Goal: Obtain resource: Download file/media

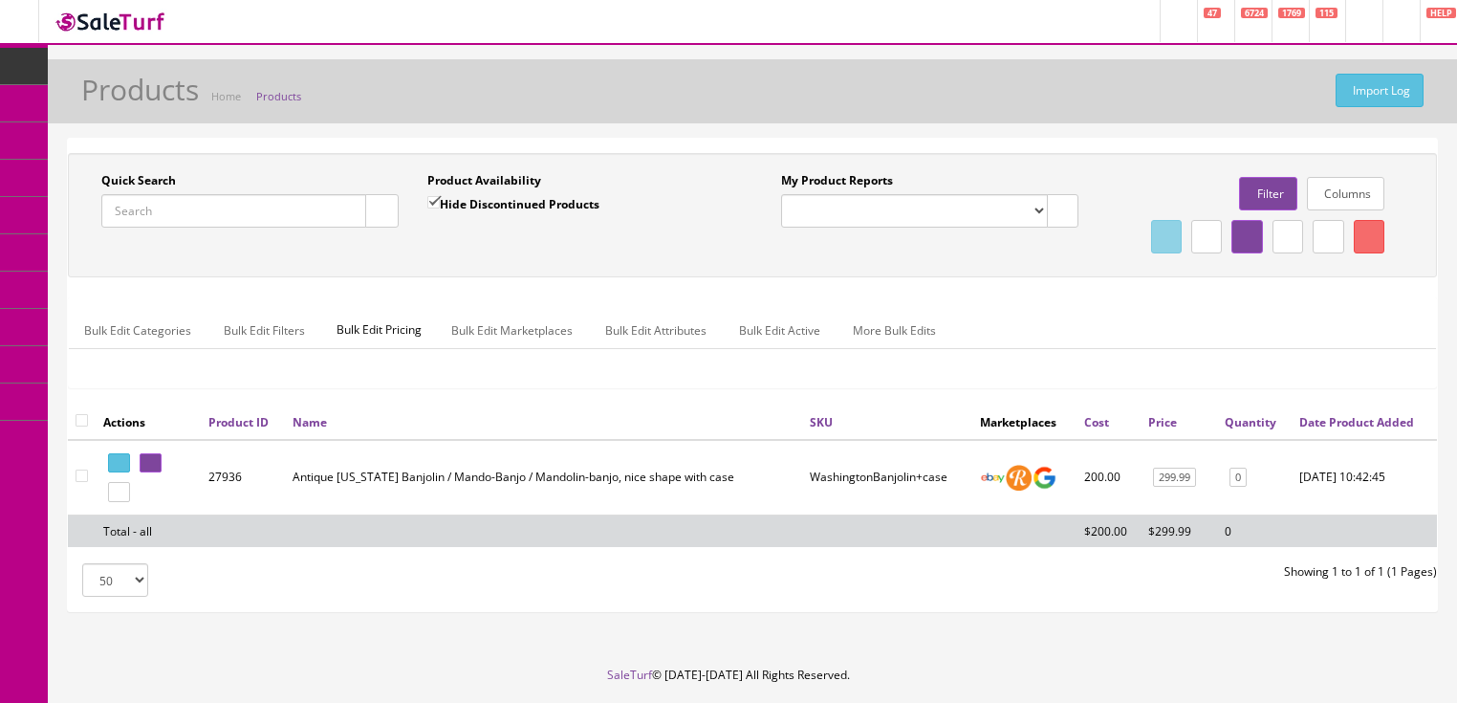
drag, startPoint x: 0, startPoint y: 0, endPoint x: 182, endPoint y: 219, distance: 284.5
type input "2919934586"
click at [381, 213] on icon "button" at bounding box center [382, 211] width 7 height 11
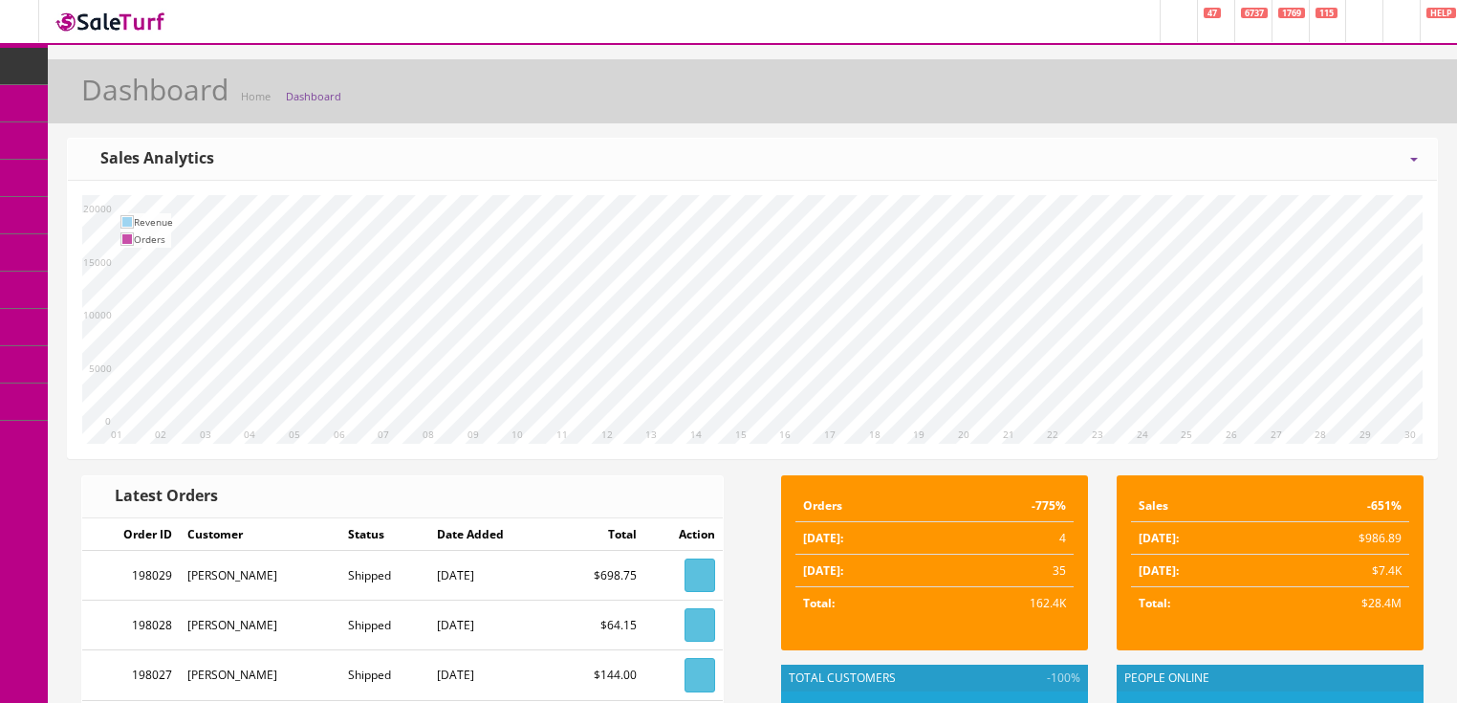
click at [1241, 15] on span "6737" at bounding box center [1254, 13] width 27 height 11
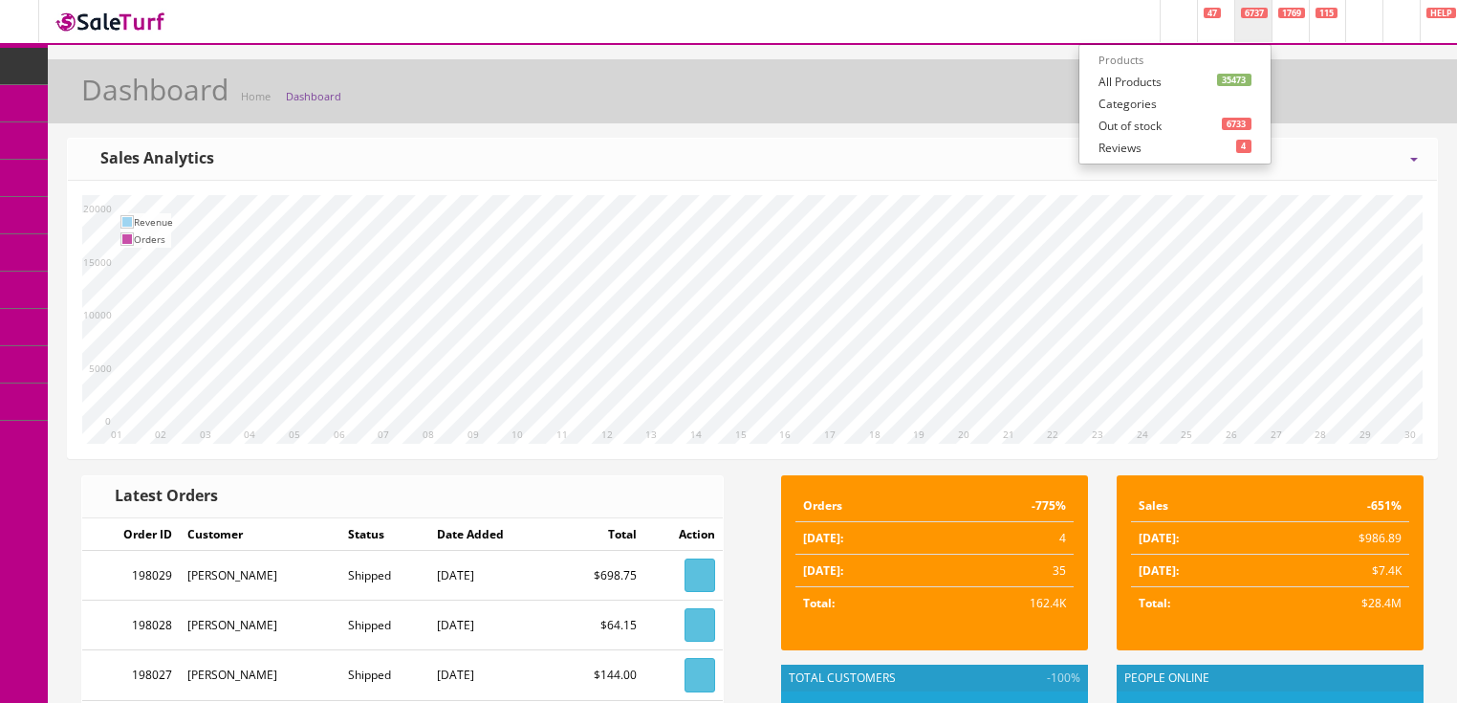
click at [1088, 79] on link "35473 All Products" at bounding box center [1175, 82] width 191 height 22
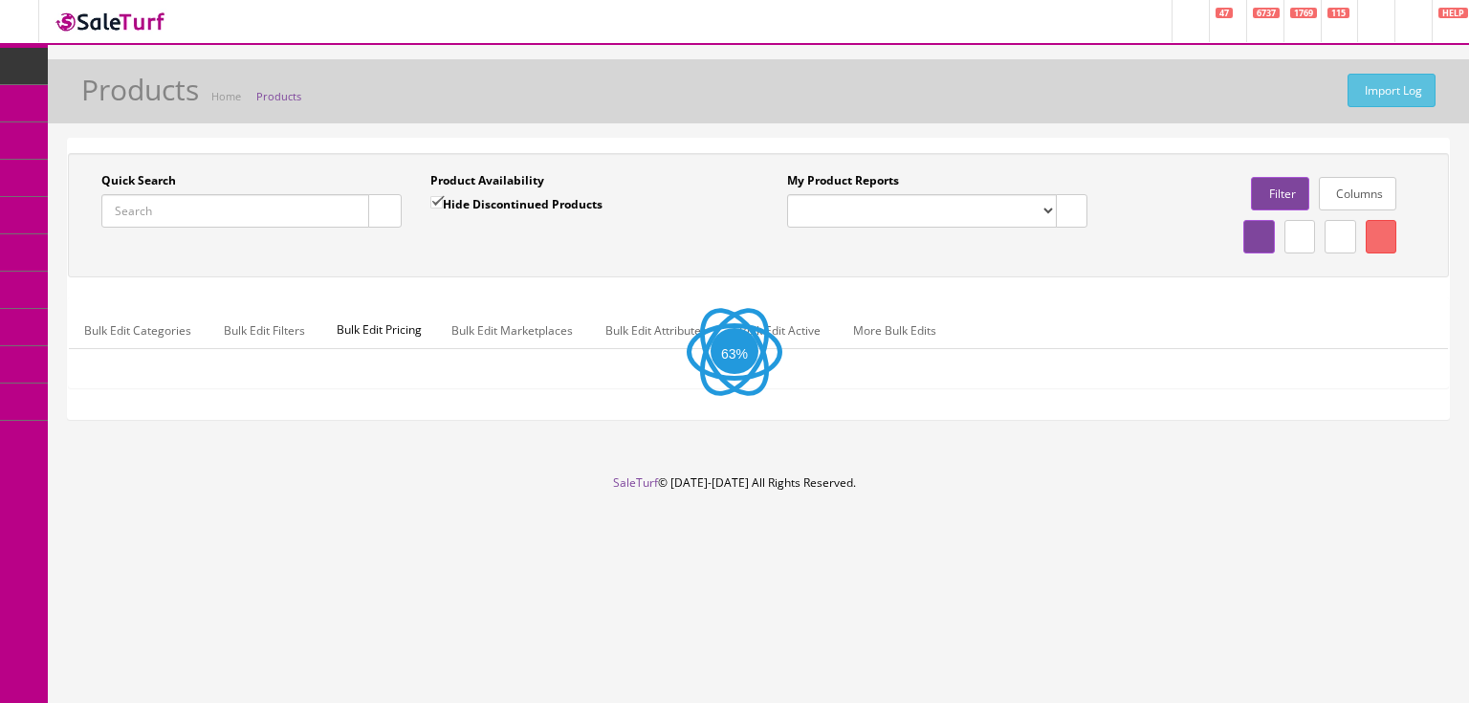
click at [271, 215] on input "Quick Search" at bounding box center [235, 210] width 268 height 33
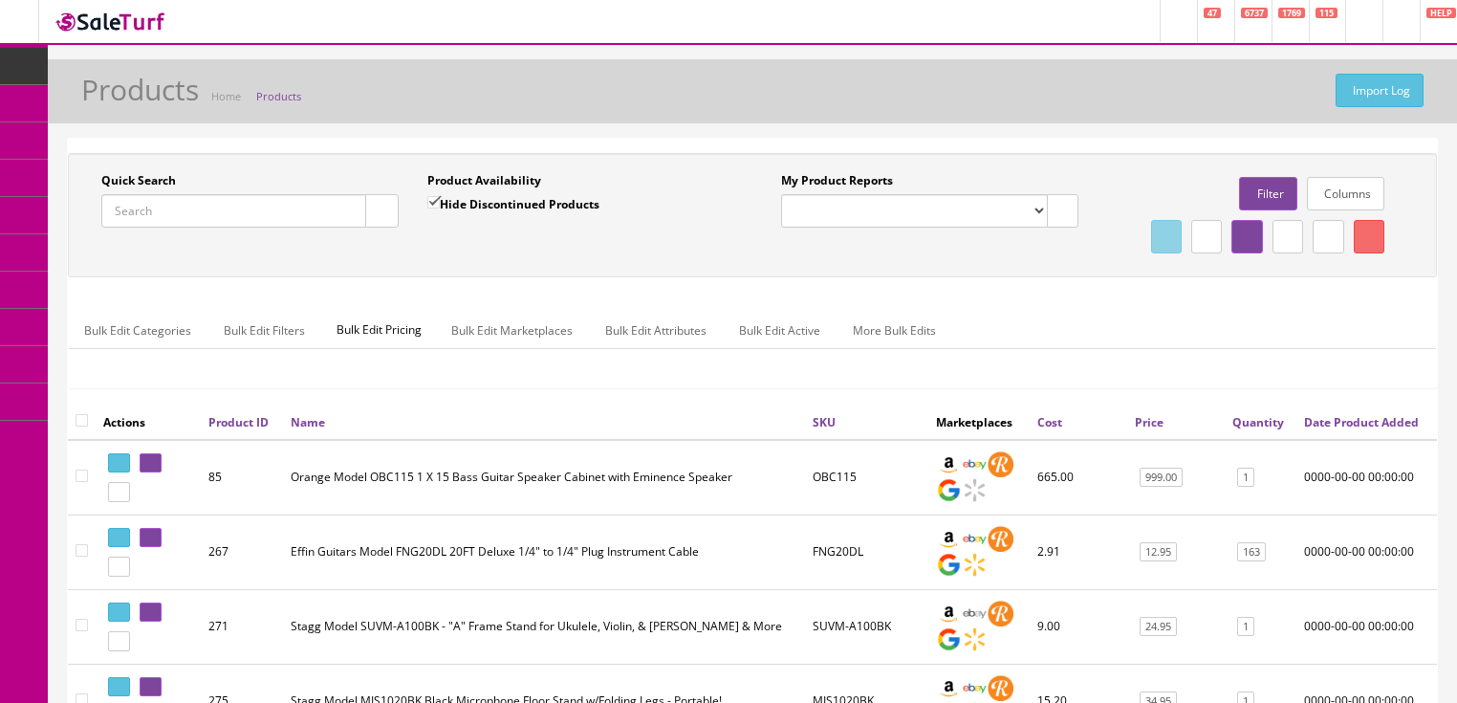
paste input "2919934586"
click at [383, 210] on icon "button" at bounding box center [382, 211] width 7 height 11
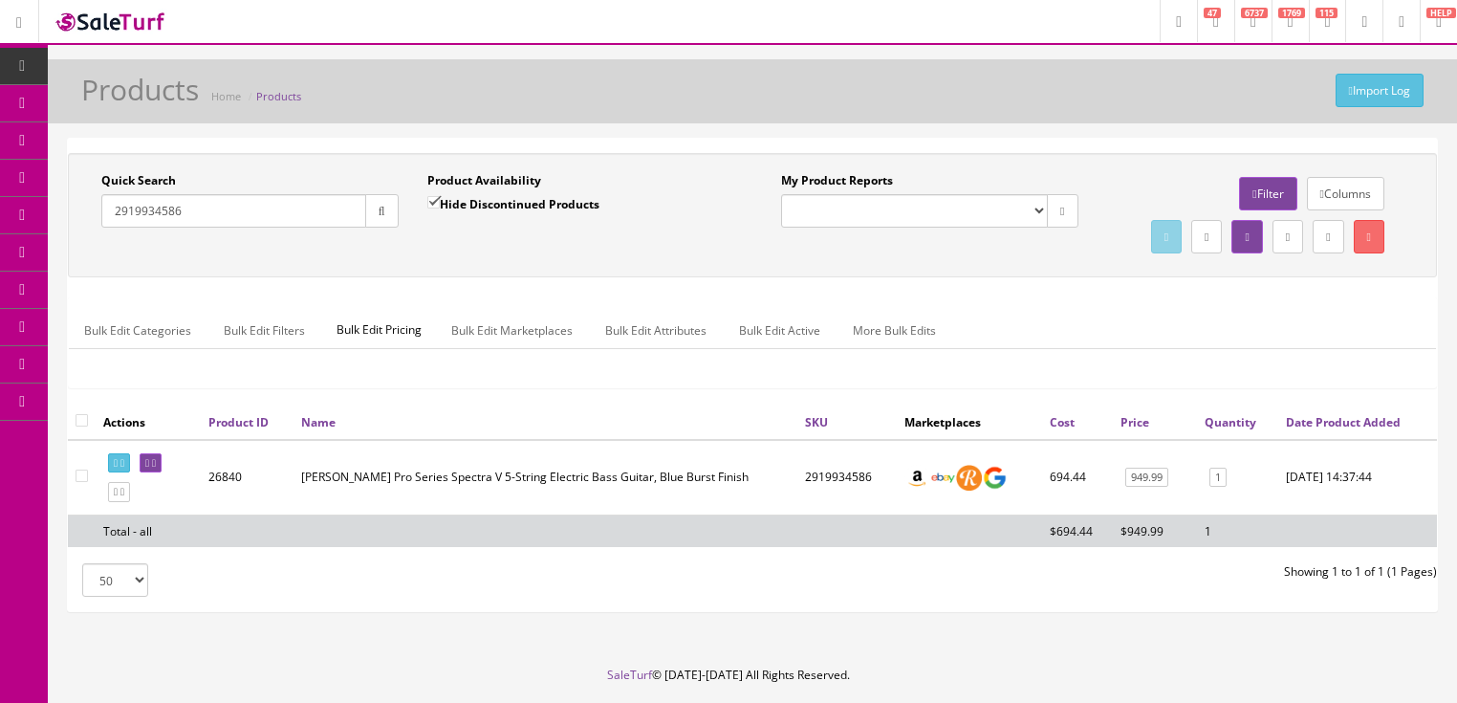
drag, startPoint x: 203, startPoint y: 207, endPoint x: 88, endPoint y: 283, distance: 137.4
click at [88, 258] on div "Quick Search 2919934586 Date From Product Availability Hide Discontinued Produc…" at bounding box center [753, 215] width 1360 height 86
type input "lm-700e"
click at [102, 402] on link "Report Builder" at bounding box center [148, 401] width 201 height 37
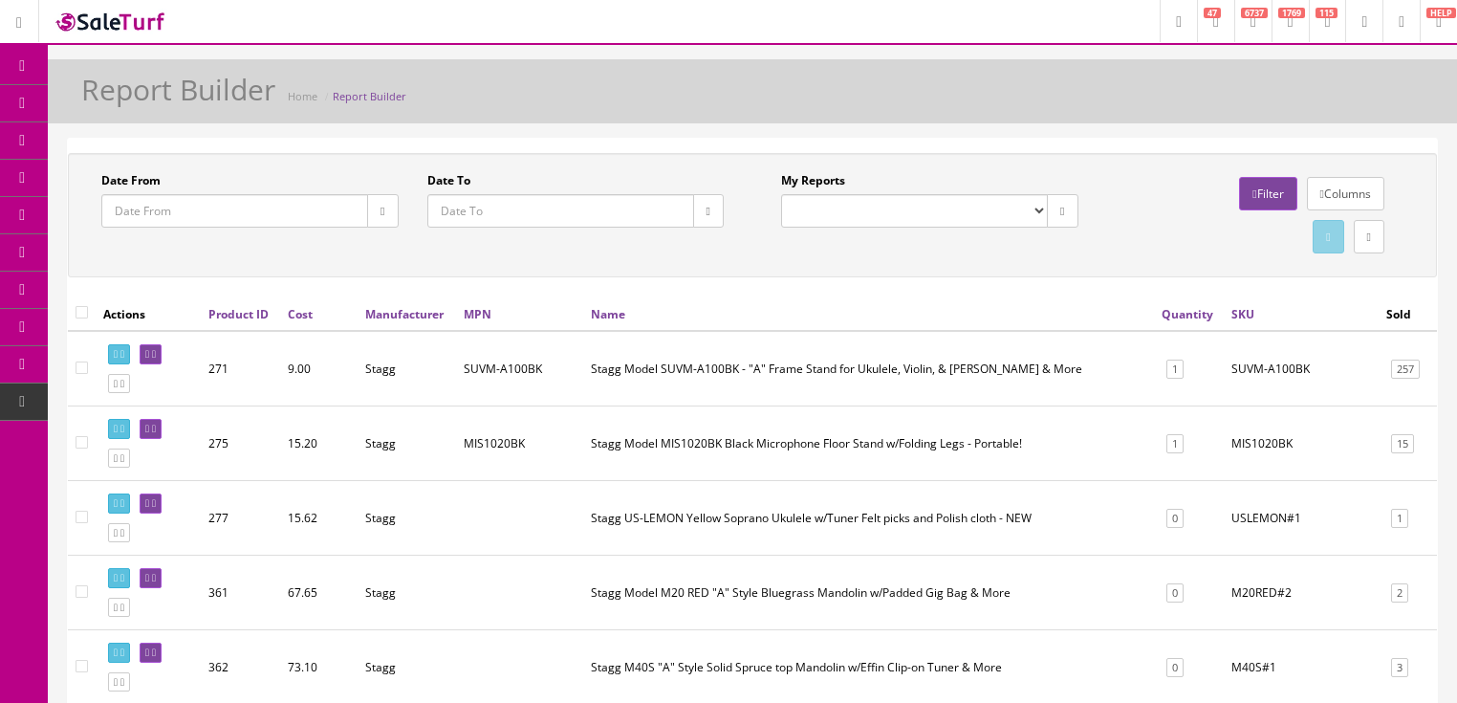
click at [1032, 214] on select "Completed Store Purchases (POS) Completed Store Sales/Trades (POS) Completed St…" at bounding box center [914, 210] width 267 height 33
select select "213"
click at [781, 194] on select "Completed Store Purchases (POS) Completed Store Sales/Trades (POS) Completed St…" at bounding box center [914, 210] width 267 height 33
type input "2022-07-01"
type input "2022-08-31"
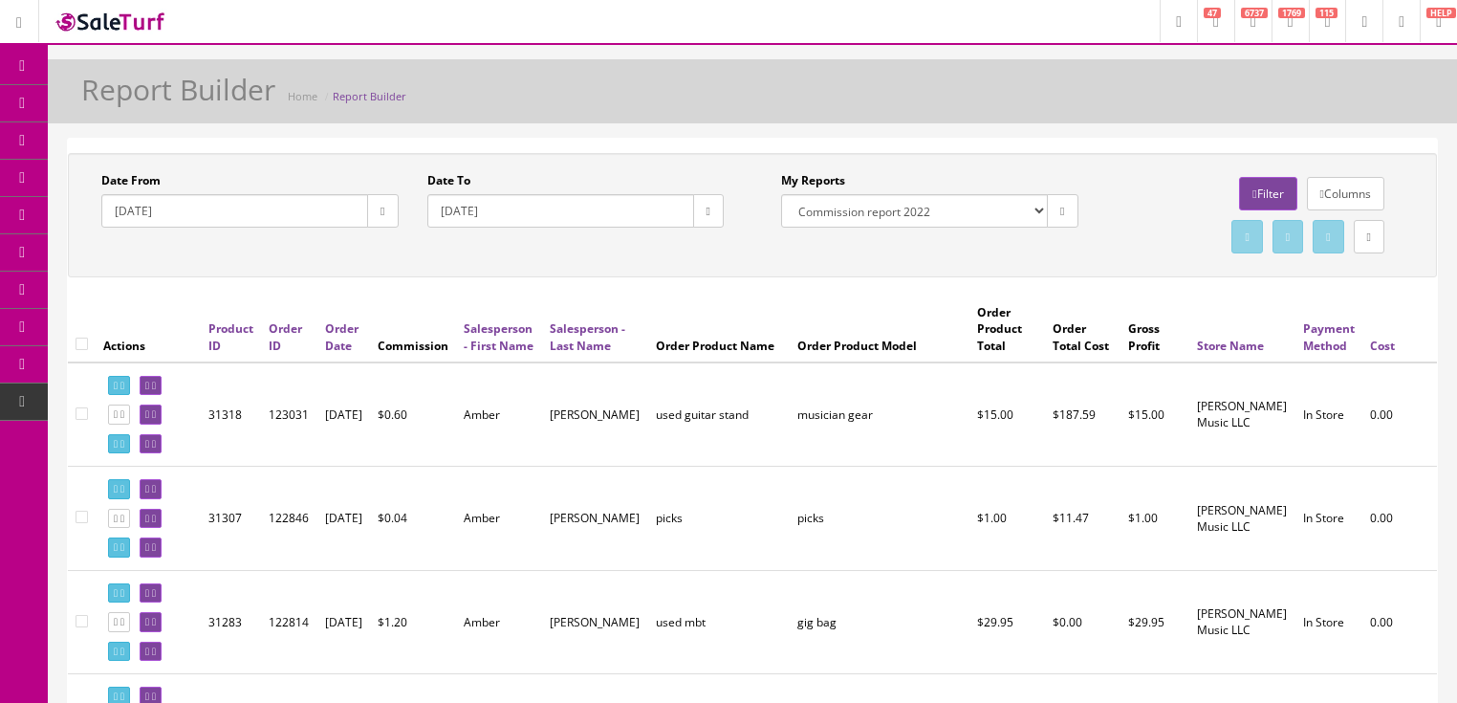
click at [381, 209] on icon "button" at bounding box center [383, 211] width 4 height 11
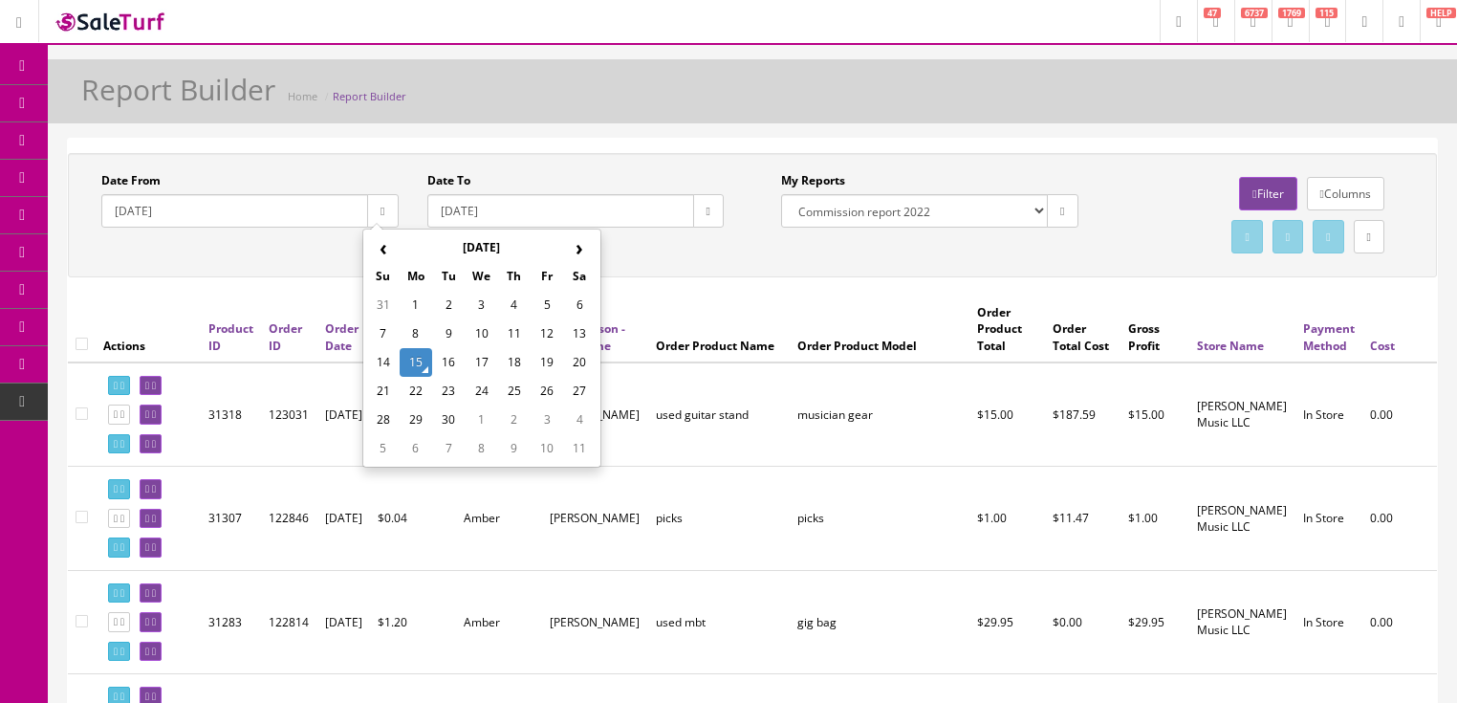
click at [408, 298] on td "1" at bounding box center [416, 305] width 33 height 29
type input "2025-09-01"
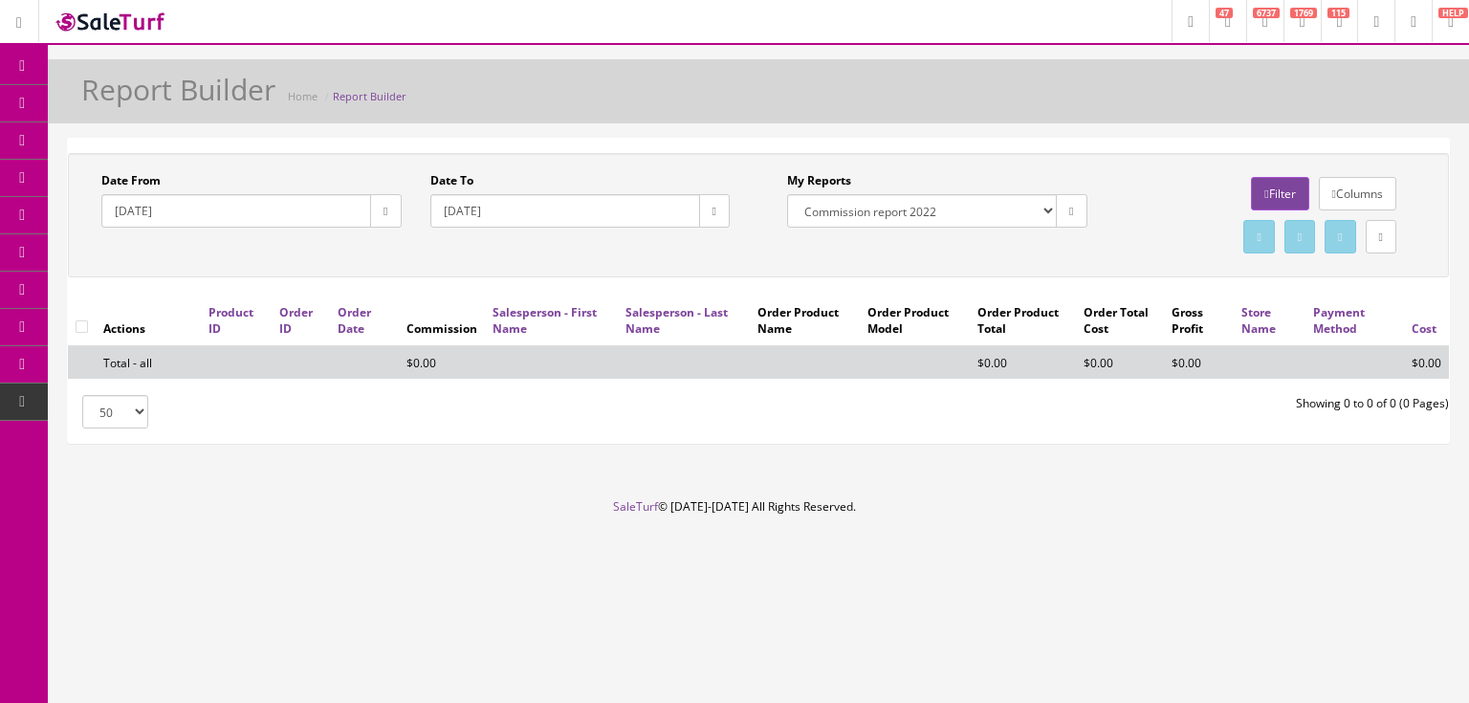
click at [712, 212] on icon "button" at bounding box center [714, 211] width 4 height 11
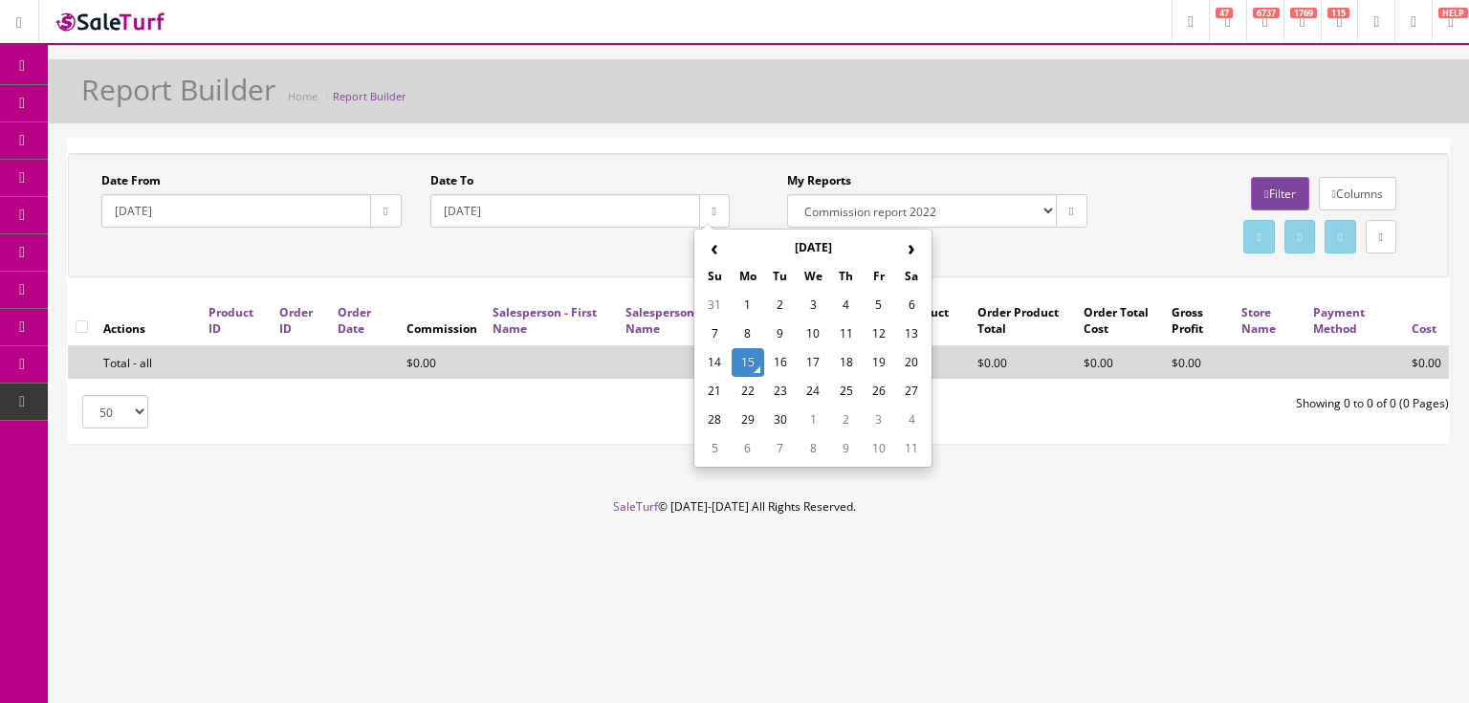
click at [718, 363] on td "14" at bounding box center [714, 362] width 33 height 29
type input "2025-09-14"
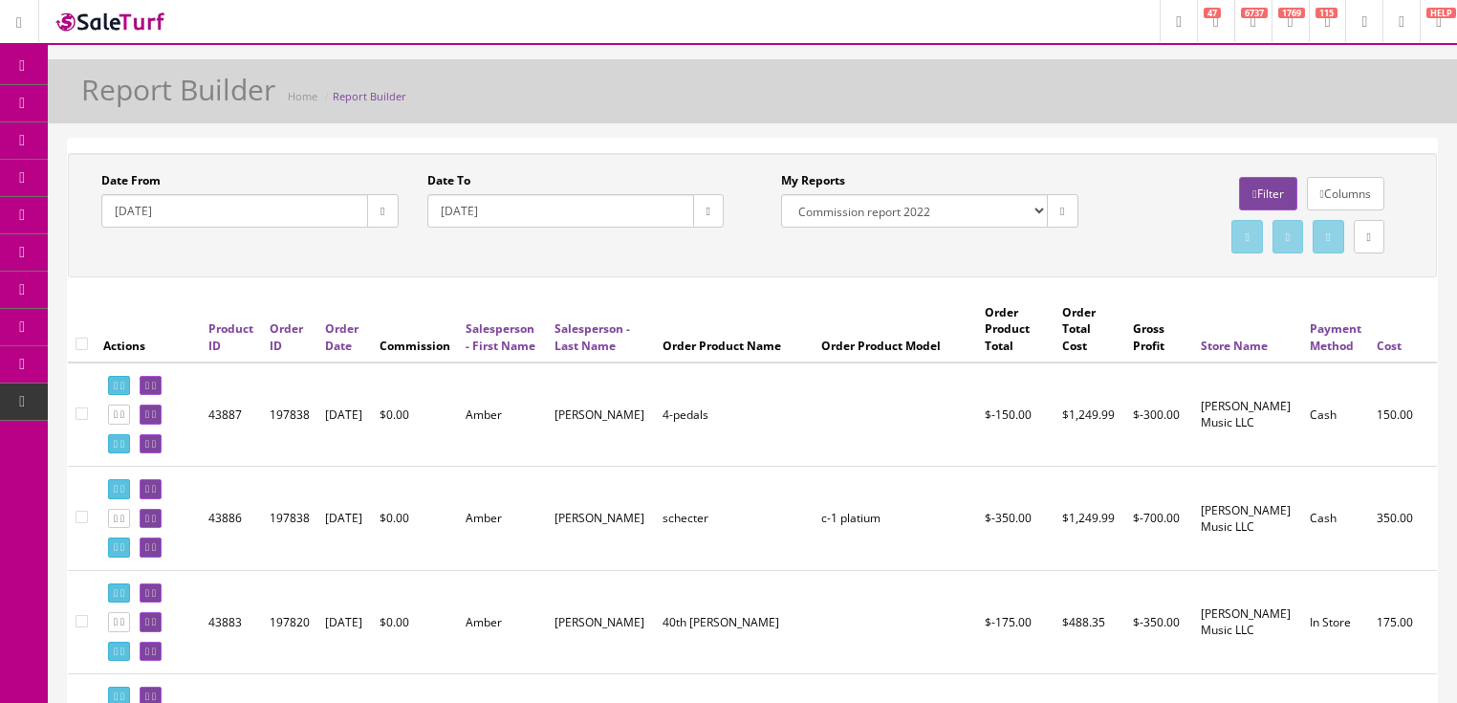
click at [1252, 196] on link "Filter" at bounding box center [1267, 193] width 57 height 33
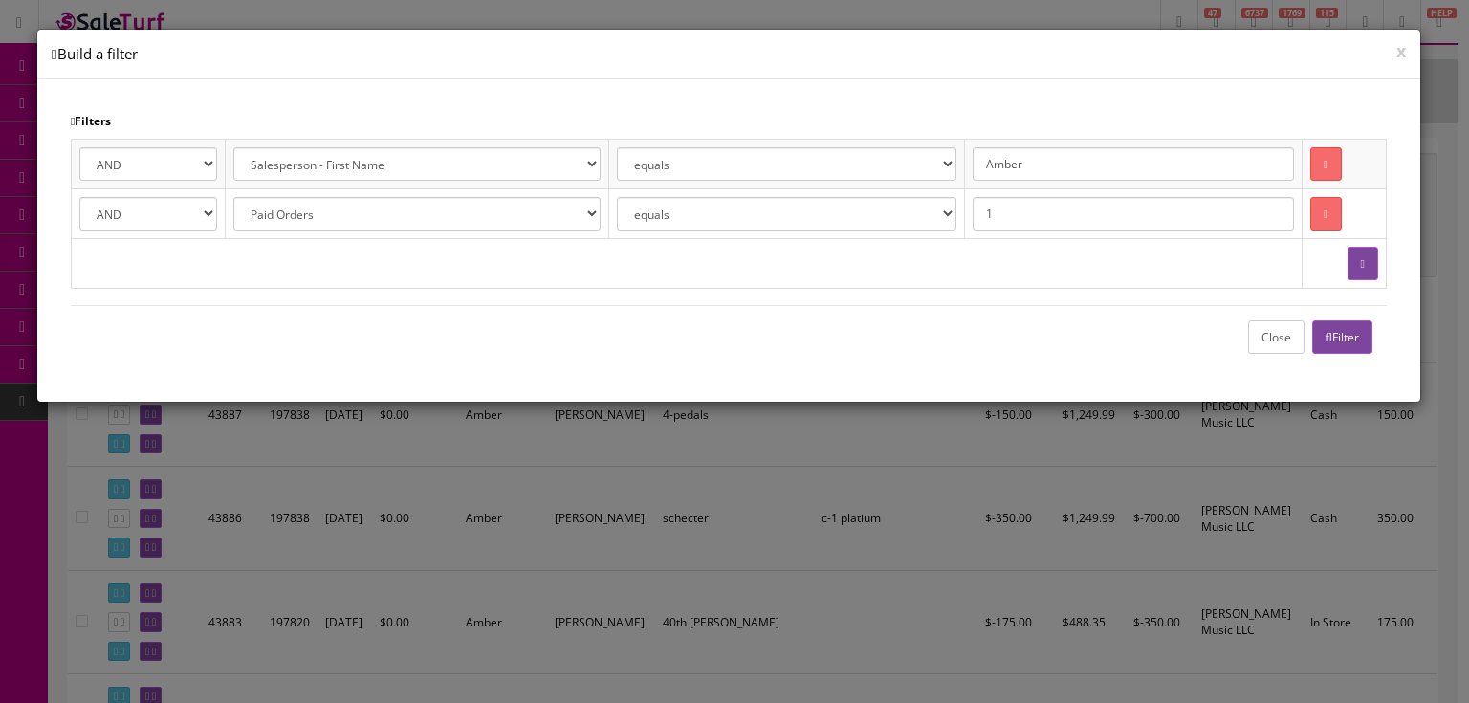
drag, startPoint x: 1059, startPoint y: 161, endPoint x: 949, endPoint y: 111, distance: 121.6
click at [949, 111] on div "Filters AND OR Address 1 City Email First Name Last Name Zipcode Amazon ID Ebay…" at bounding box center [728, 240] width 1383 height 322
type input "Brandon"
click at [1325, 334] on icon "button" at bounding box center [1328, 337] width 7 height 11
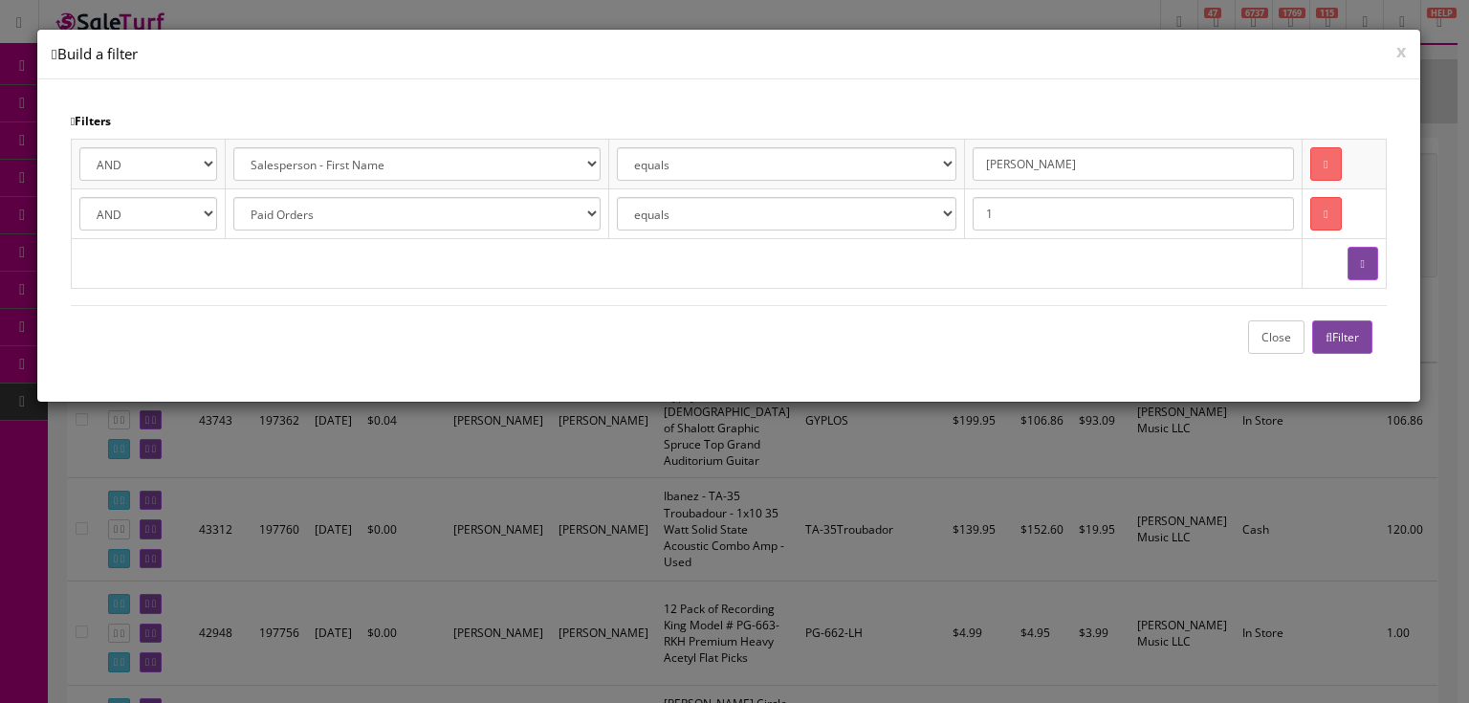
click at [1263, 337] on button "Close" at bounding box center [1276, 336] width 56 height 33
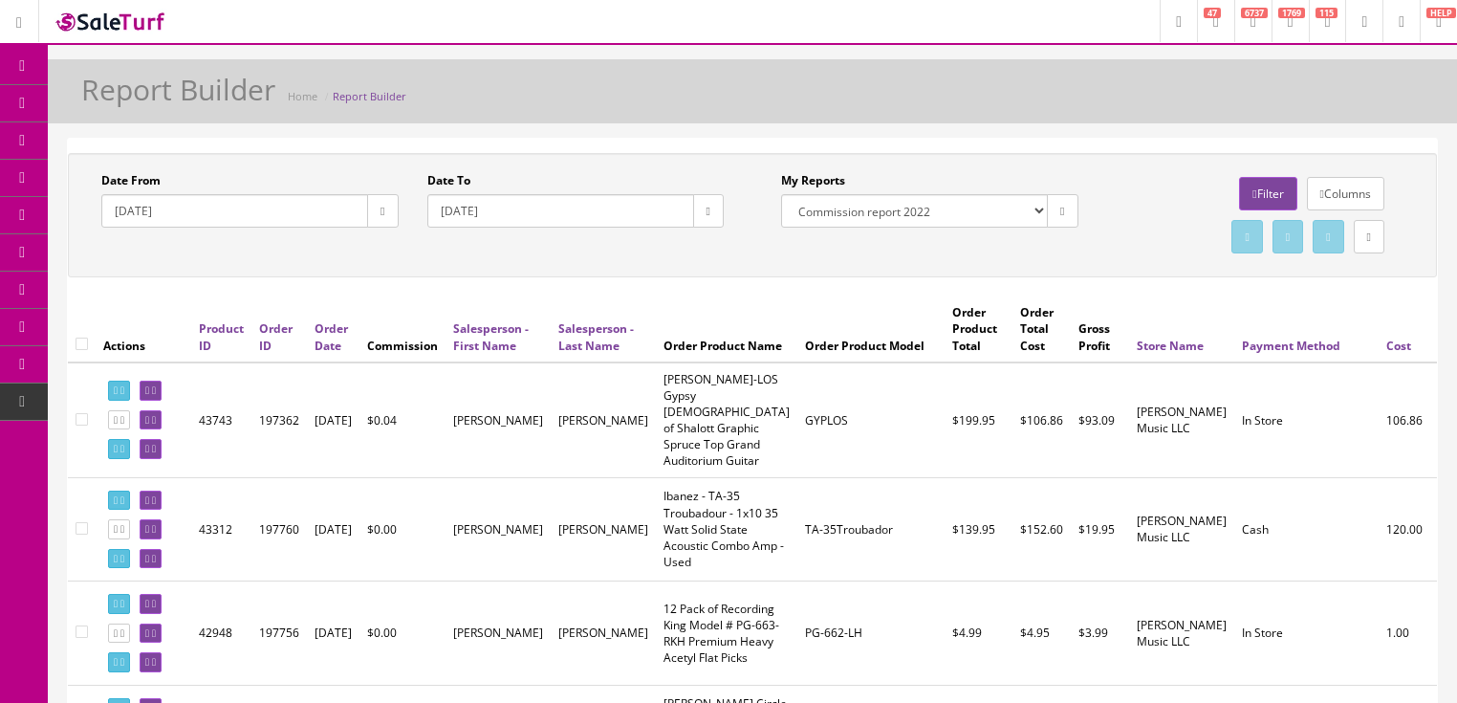
click at [1360, 238] on link at bounding box center [1369, 236] width 31 height 33
click at [1136, 288] on link "CSV File" at bounding box center [1129, 291] width 42 height 16
click at [1213, 27] on icon at bounding box center [1216, 21] width 6 height 11
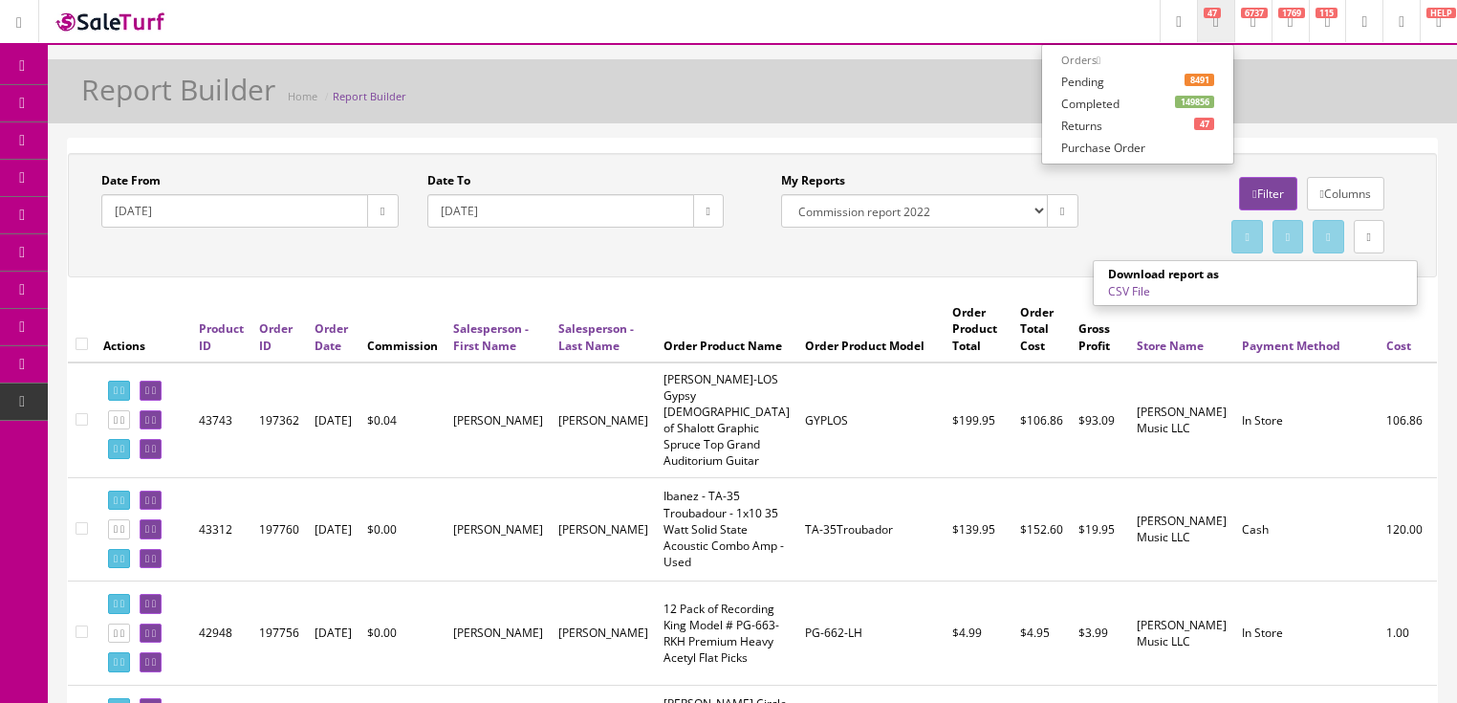
click at [1124, 294] on link "CSV File" at bounding box center [1129, 291] width 42 height 16
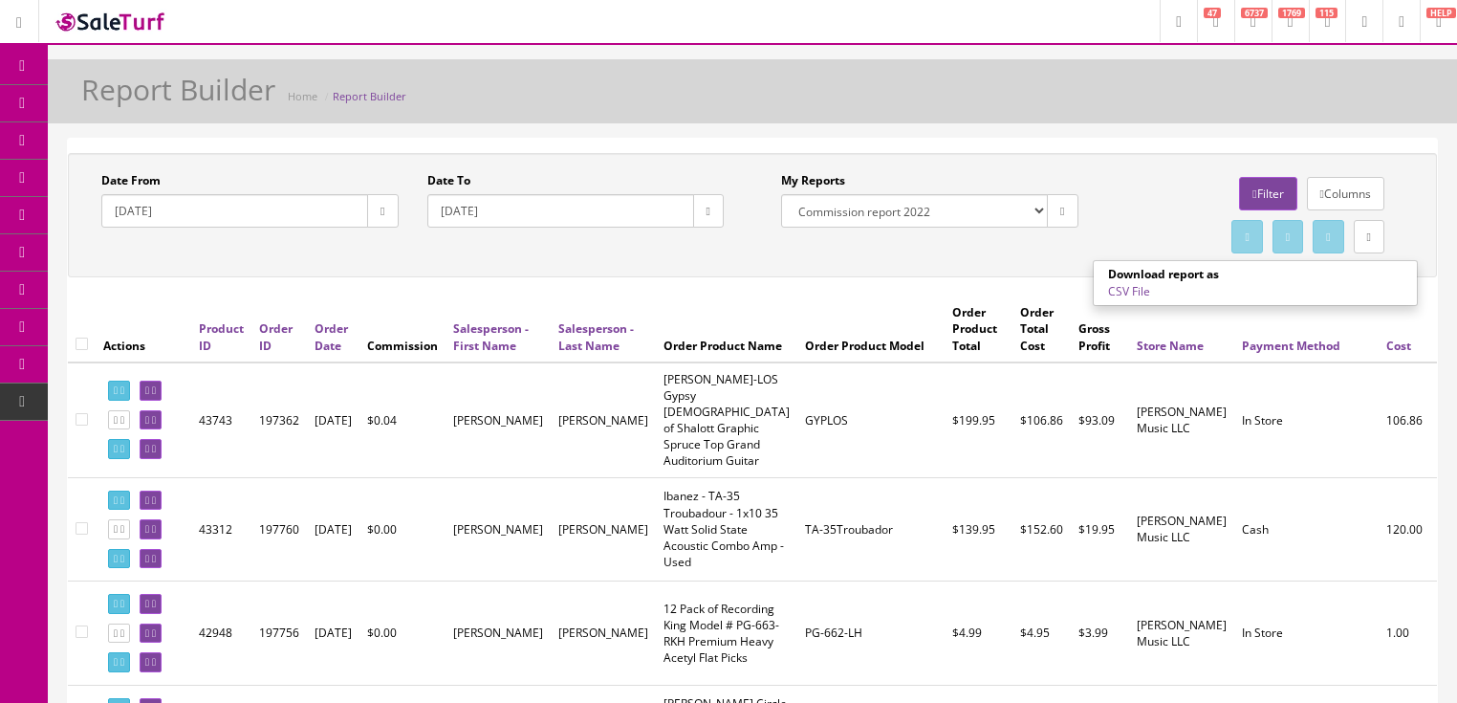
click at [1137, 291] on link "CSV File" at bounding box center [1129, 291] width 42 height 16
click at [1241, 16] on span "6737" at bounding box center [1254, 13] width 27 height 11
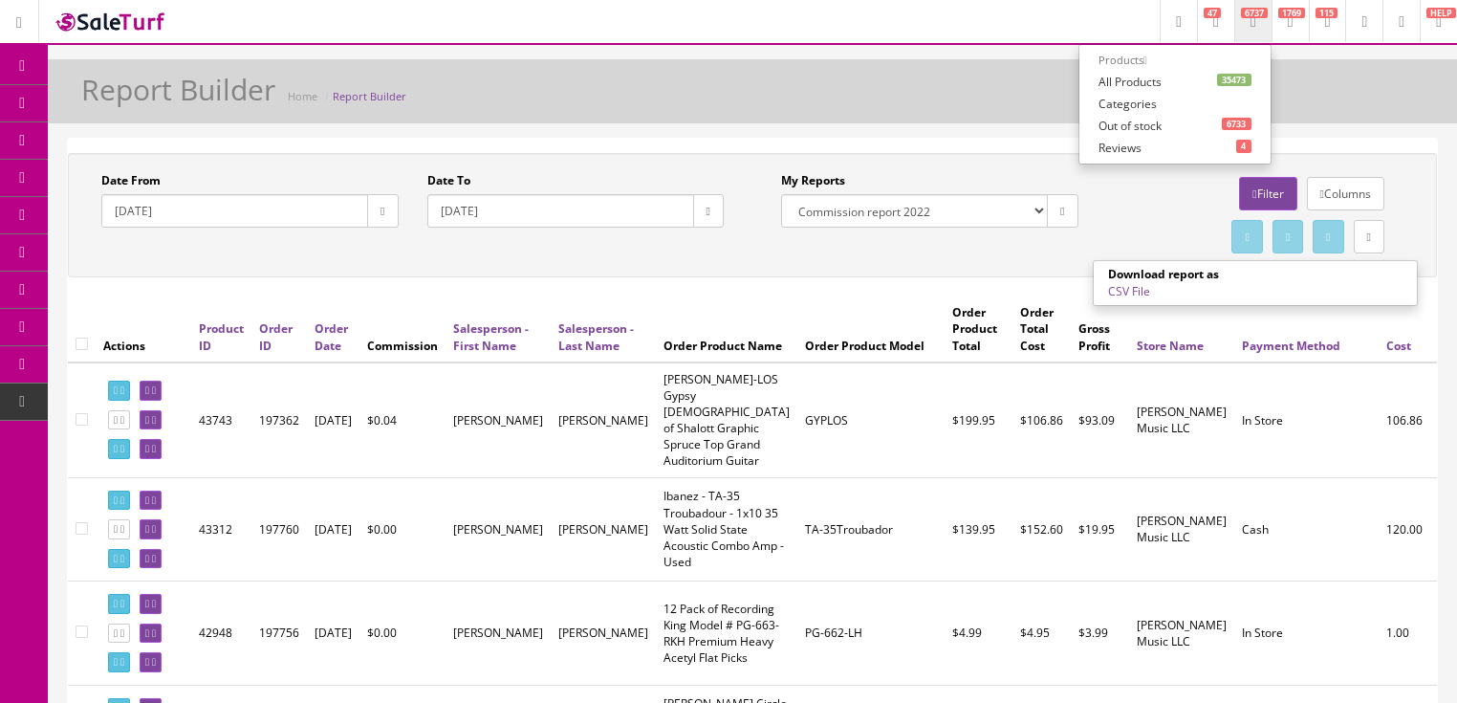
click at [1106, 75] on link "35473 All Products" at bounding box center [1175, 82] width 191 height 22
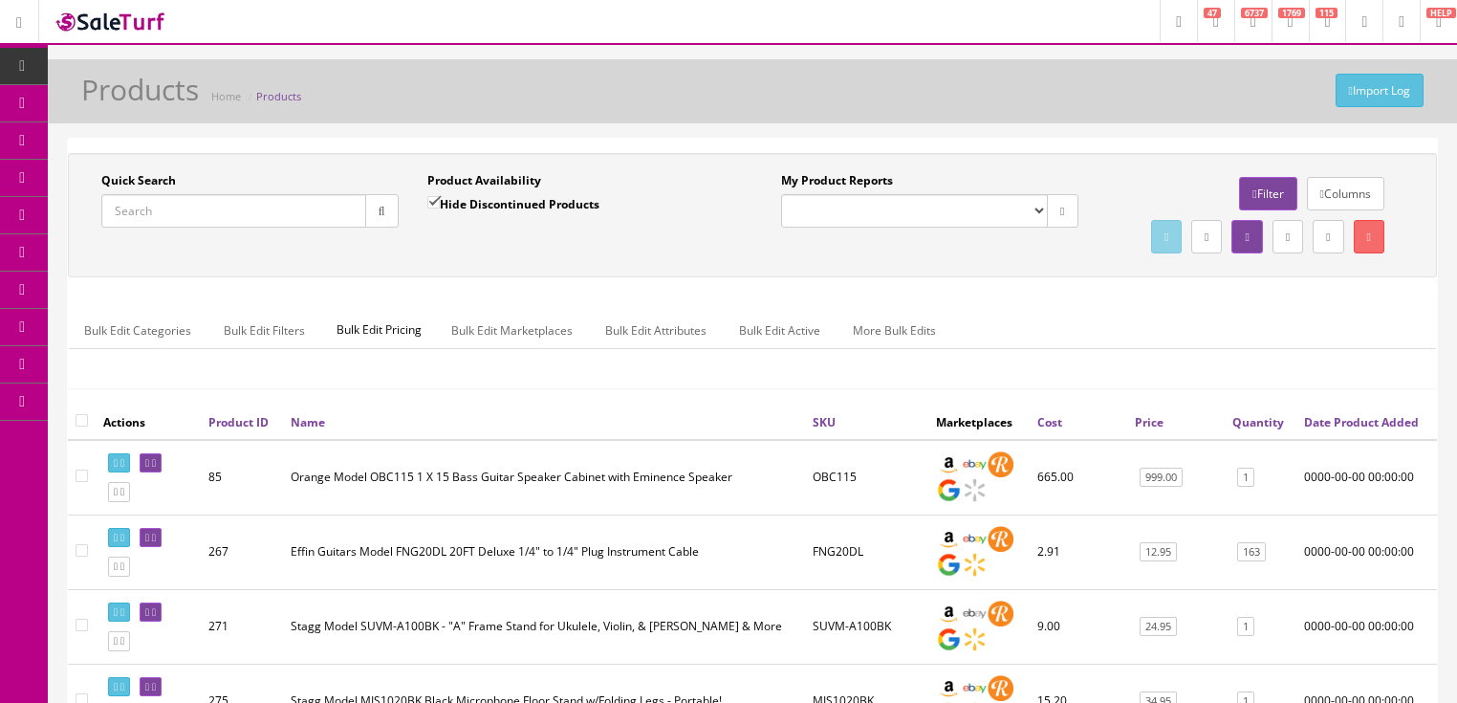
click at [203, 205] on input "Quick Search" at bounding box center [233, 210] width 265 height 33
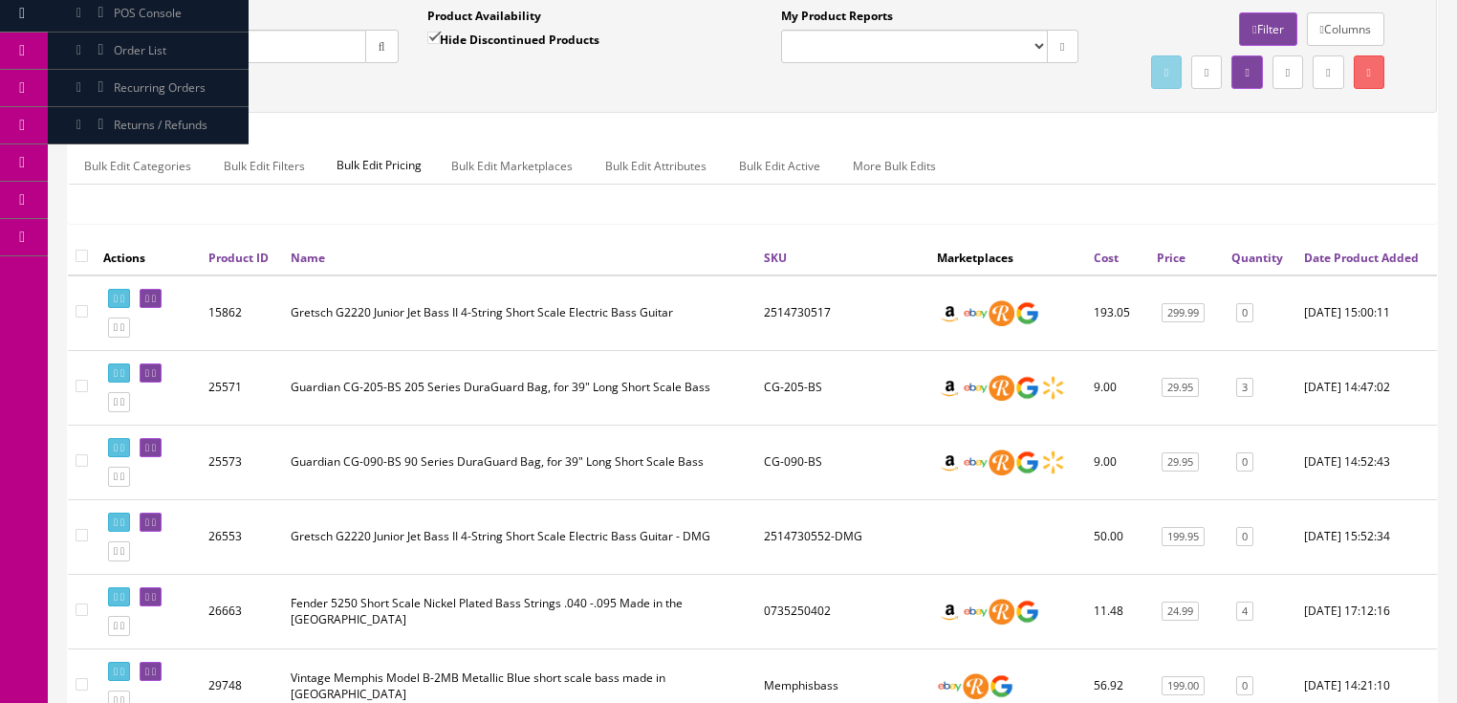
scroll to position [153, 0]
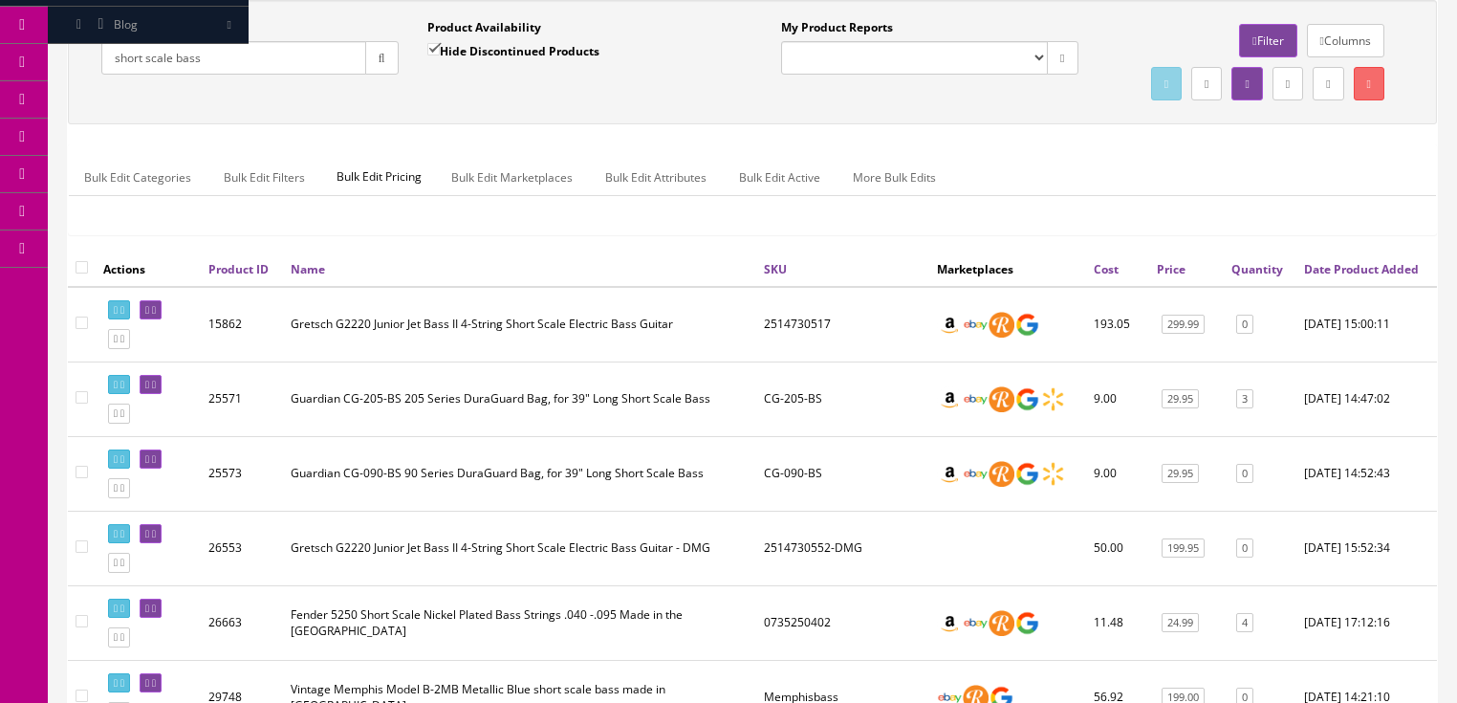
drag, startPoint x: 236, startPoint y: 63, endPoint x: 102, endPoint y: 96, distance: 137.8
click at [102, 93] on div "Quick Search short scale bass Date From Product Availability Hide Discontinued …" at bounding box center [753, 62] width 1360 height 86
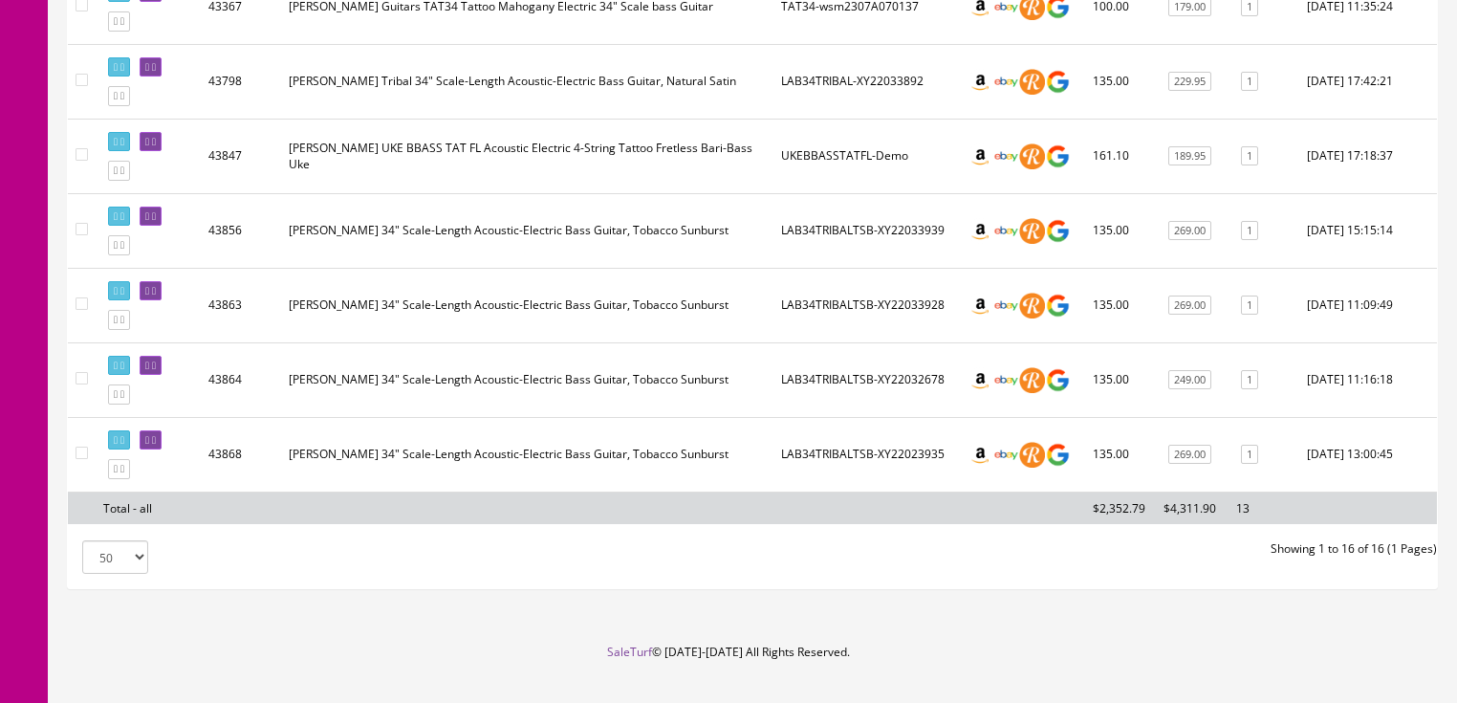
scroll to position [1201, 0]
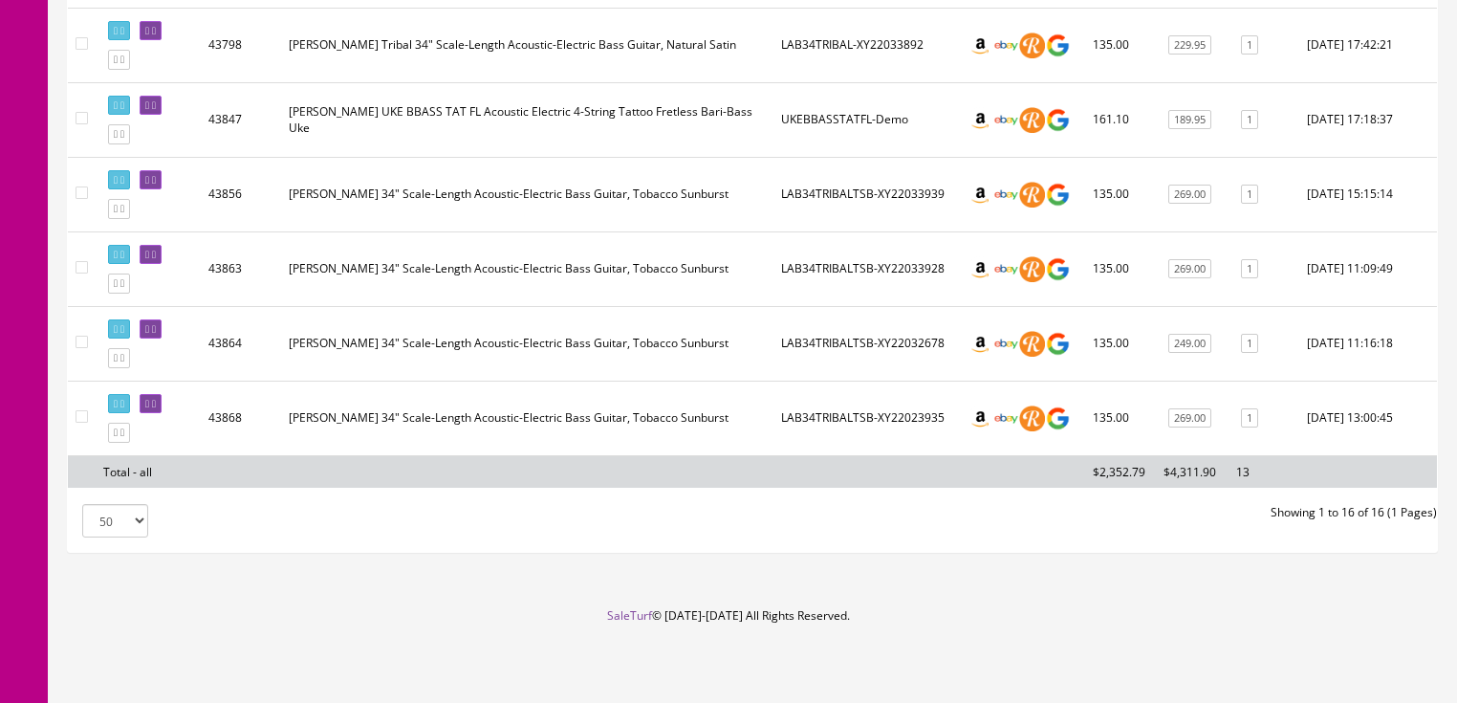
type input "luna bass"
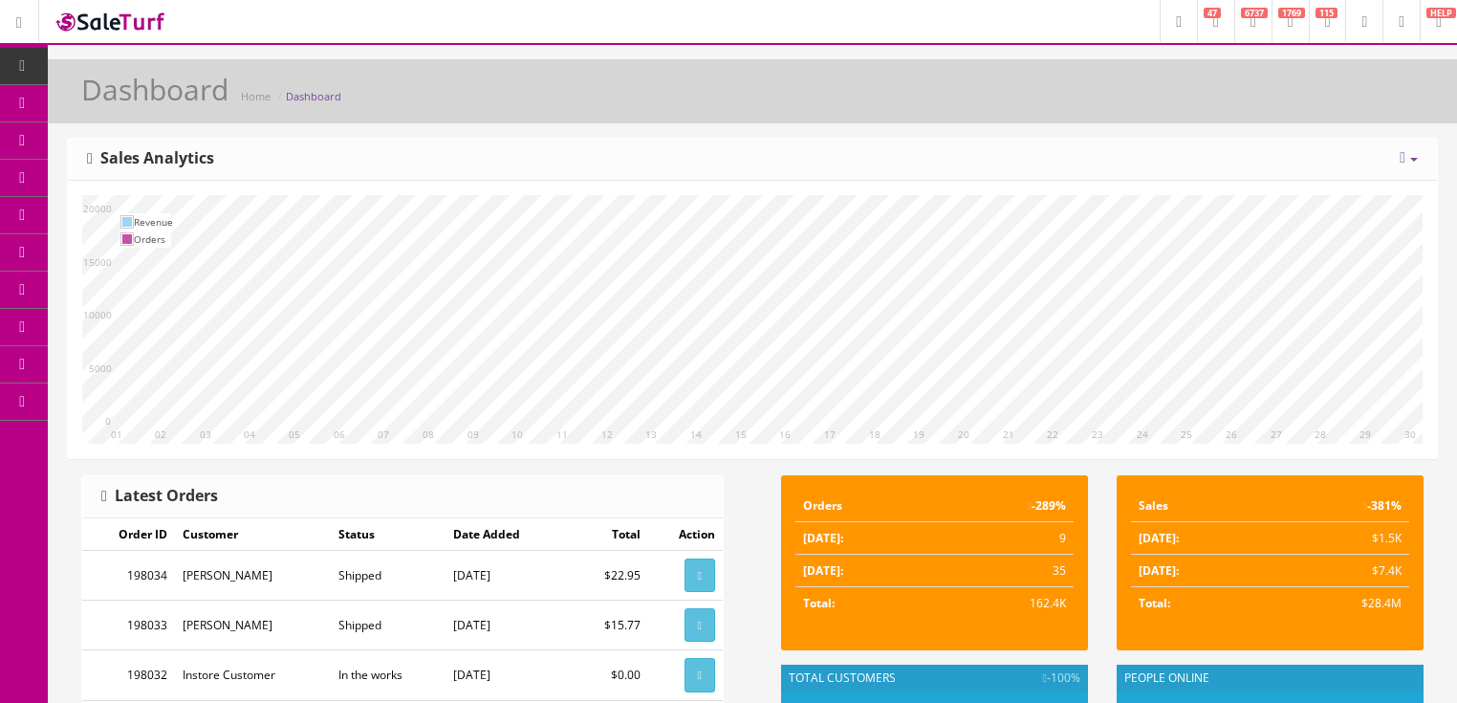
click at [1400, 153] on icon at bounding box center [1403, 157] width 6 height 15
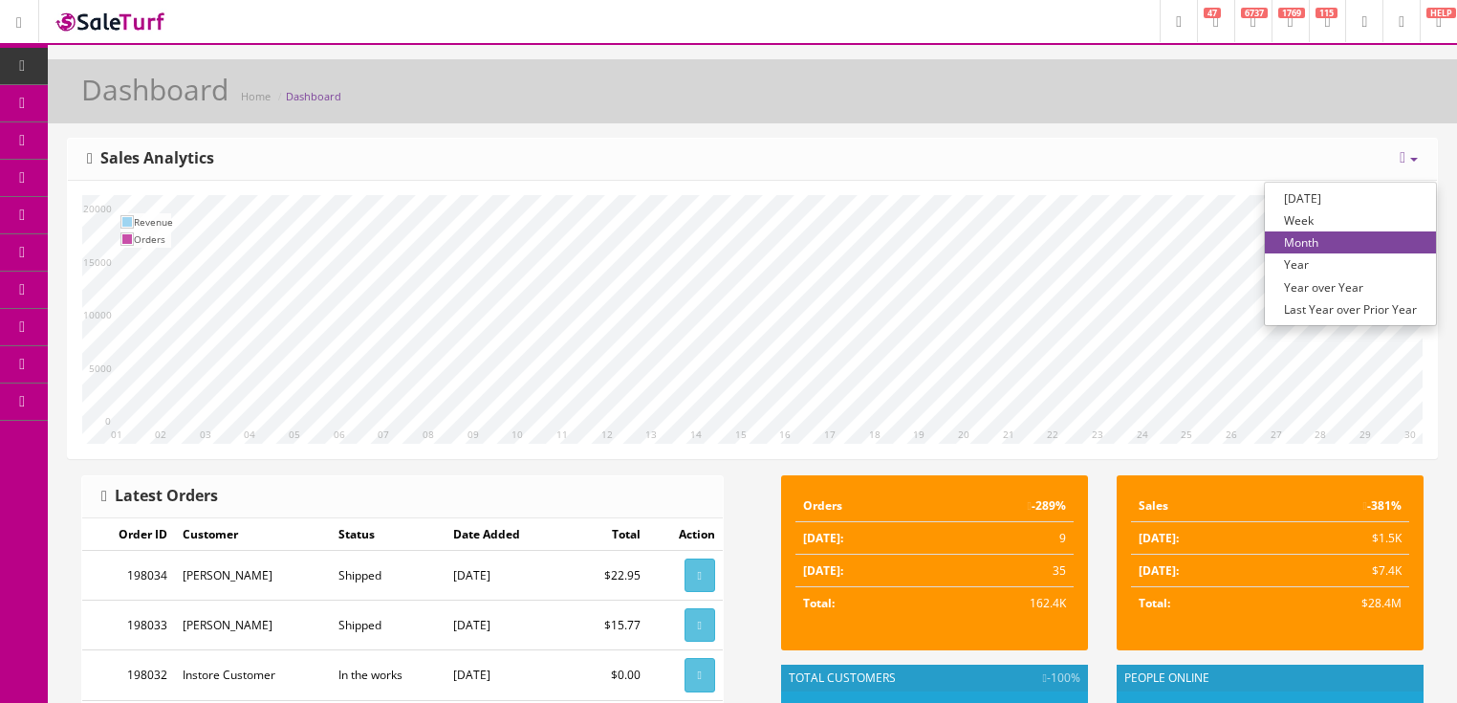
click at [1329, 291] on link "Year over Year" at bounding box center [1350, 287] width 171 height 22
